Goal: Understand process/instructions

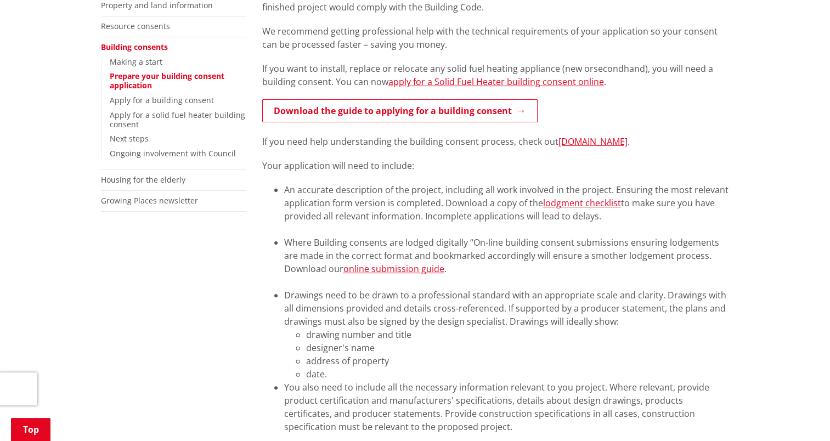
scroll to position [248, 0]
drag, startPoint x: 400, startPoint y: 269, endPoint x: 388, endPoint y: 269, distance: 11.5
click at [388, 269] on link "online submission guide" at bounding box center [393, 268] width 101 height 12
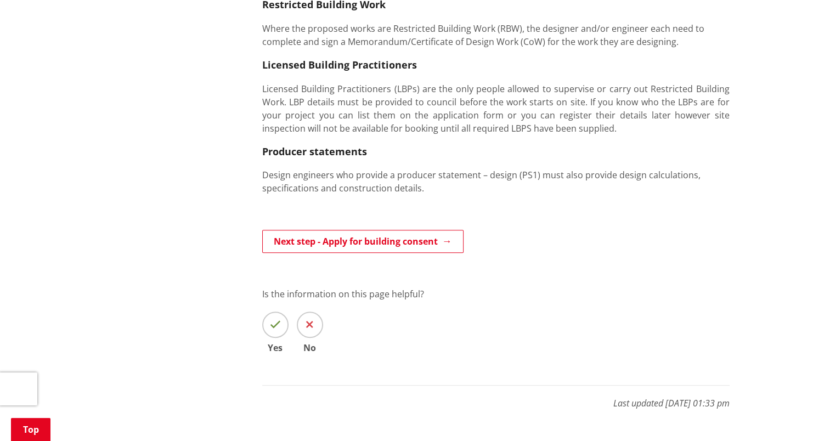
scroll to position [695, 0]
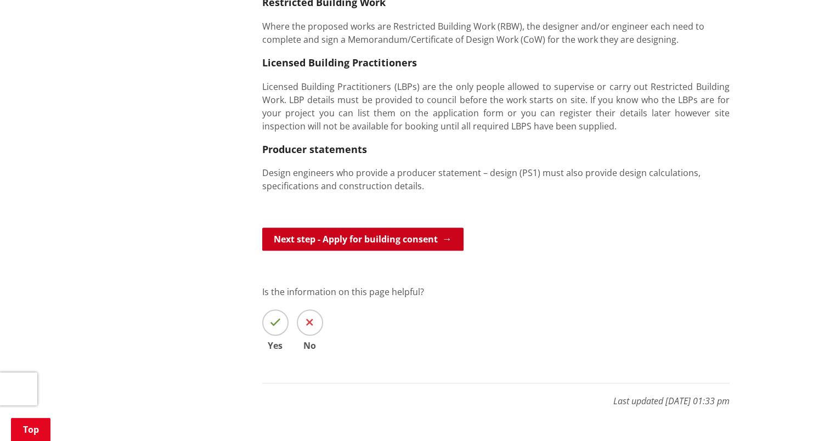
click at [427, 241] on link "Next step - Apply for building consent" at bounding box center [362, 239] width 201 height 23
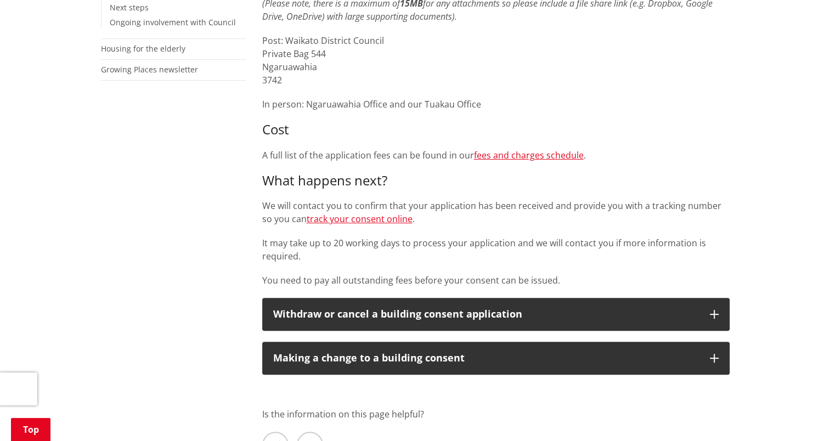
scroll to position [377, 0]
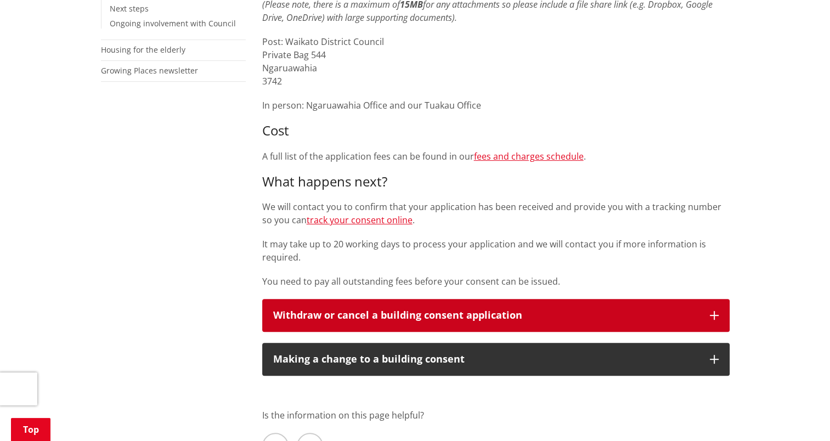
click at [713, 317] on icon "button" at bounding box center [714, 315] width 9 height 9
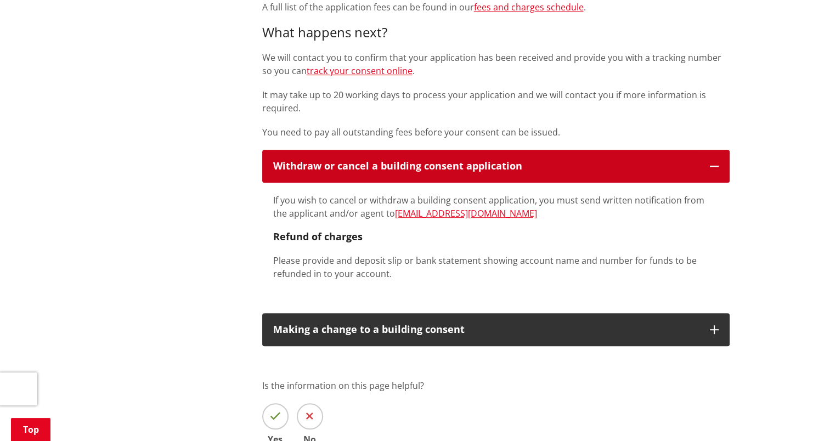
scroll to position [529, 0]
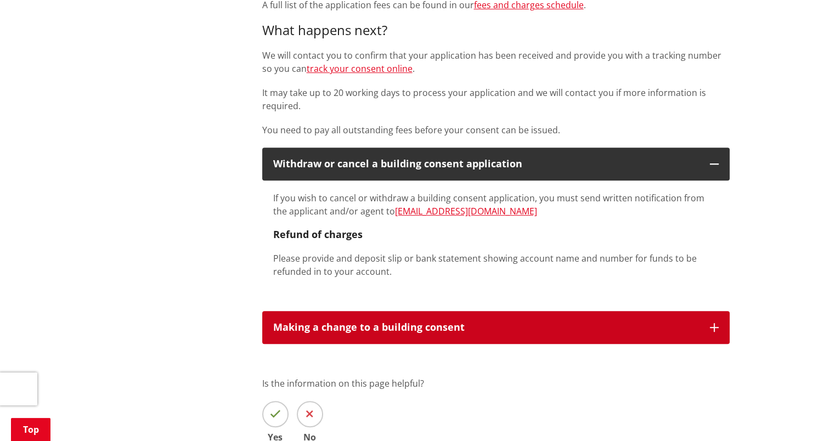
click at [707, 325] on button "Making a change to a building consent" at bounding box center [495, 327] width 467 height 33
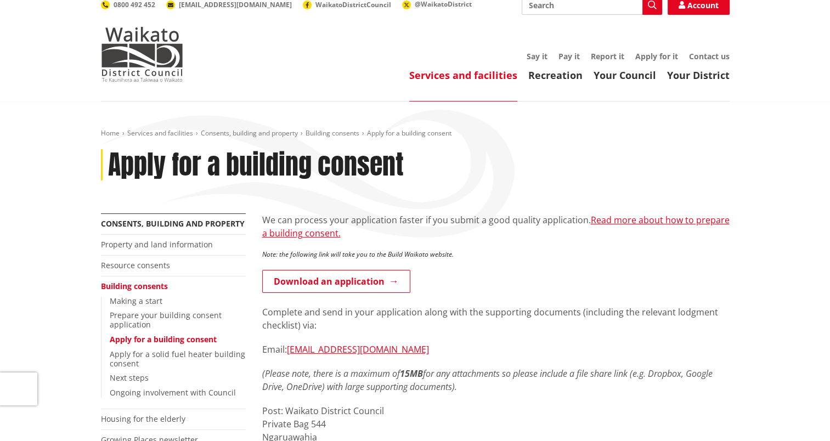
scroll to position [0, 0]
